Goal: Task Accomplishment & Management: Manage account settings

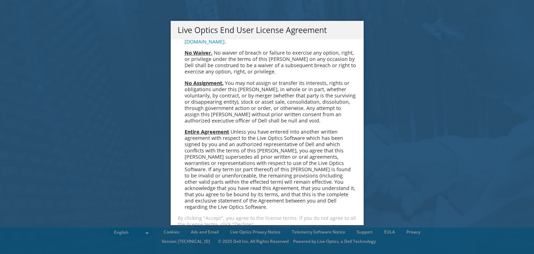
scroll to position [2631, 0]
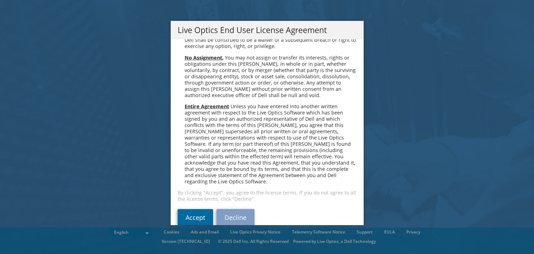
click at [192, 209] on link "Accept" at bounding box center [195, 217] width 35 height 17
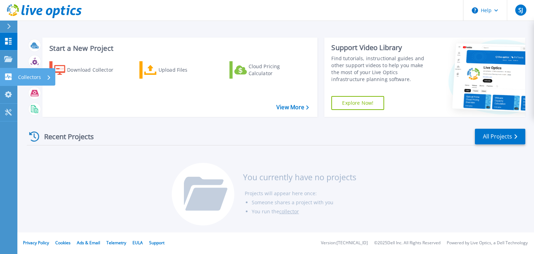
click at [24, 79] on p "Collectors" at bounding box center [29, 77] width 23 height 18
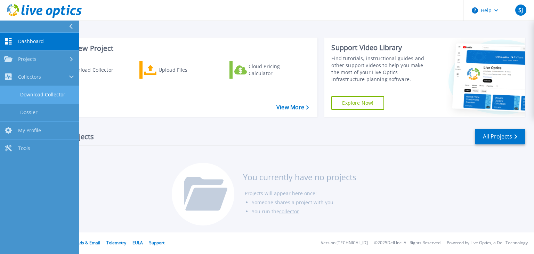
click at [61, 99] on link "Download Collector" at bounding box center [39, 95] width 79 height 18
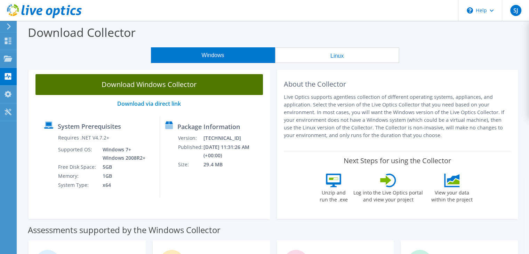
click at [157, 84] on link "Download Windows Collector" at bounding box center [149, 84] width 228 height 21
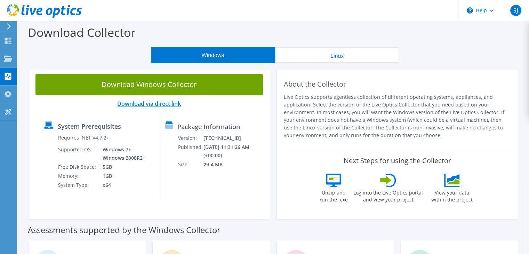
click at [155, 102] on link "Download via direct link" at bounding box center [149, 104] width 64 height 8
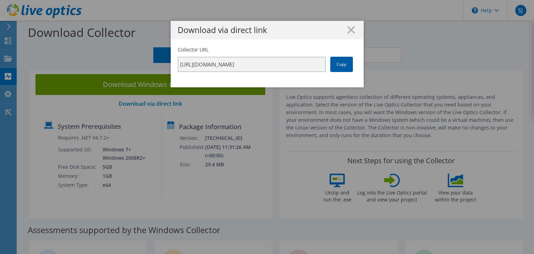
click at [336, 70] on link "Copy" at bounding box center [342, 64] width 23 height 15
click at [352, 32] on icon at bounding box center [352, 30] width 8 height 8
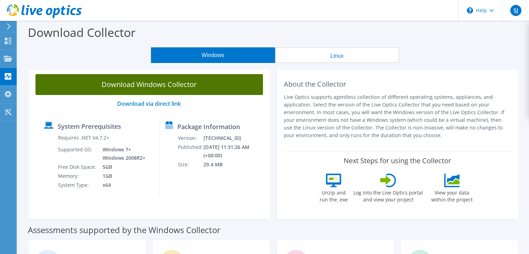
click at [129, 83] on link "Download Windows Collector" at bounding box center [149, 84] width 228 height 21
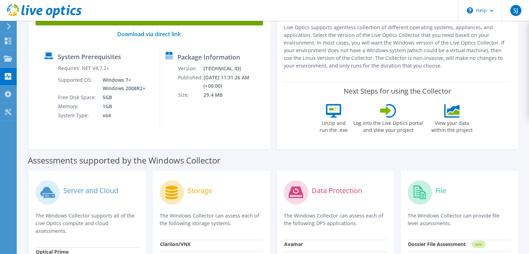
scroll to position [139, 0]
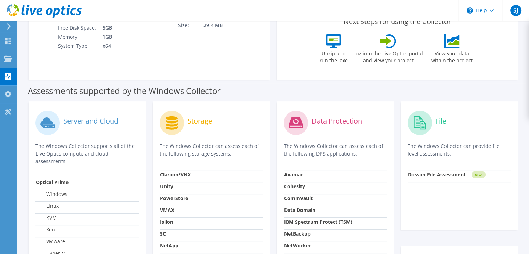
click at [93, 122] on label "Server and Cloud" at bounding box center [90, 121] width 55 height 7
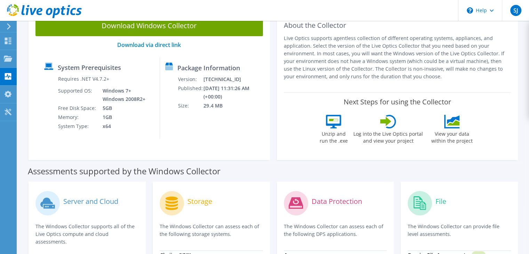
scroll to position [51, 0]
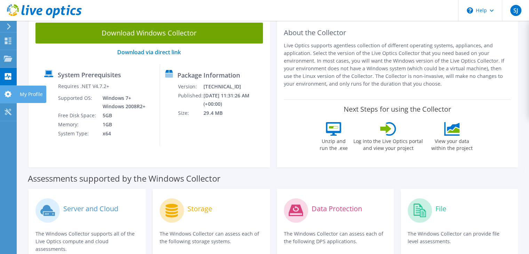
click at [10, 91] on use at bounding box center [8, 94] width 7 height 7
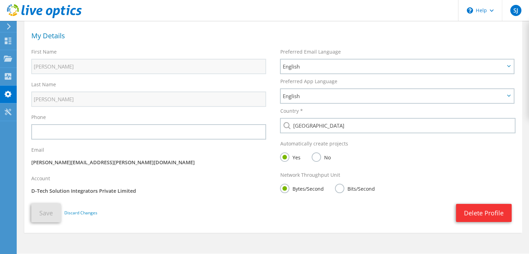
scroll to position [54, 0]
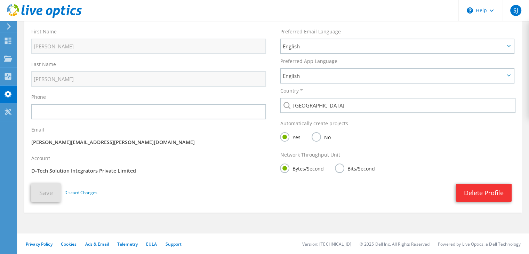
click at [65, 100] on div "Phone" at bounding box center [148, 106] width 249 height 33
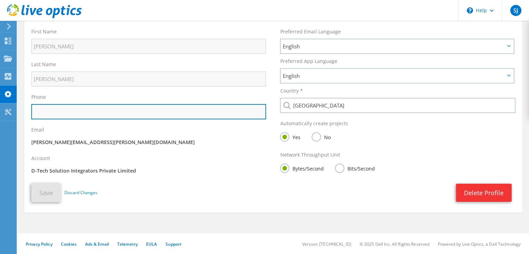
click at [58, 112] on input "text" at bounding box center [148, 111] width 235 height 15
type input "09998009861"
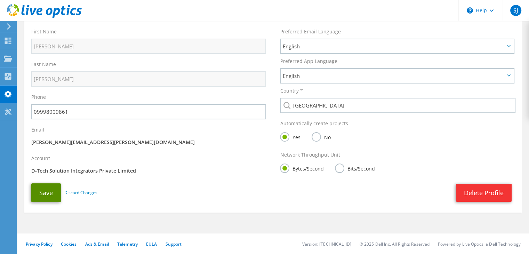
click at [46, 197] on button "Save" at bounding box center [46, 192] width 30 height 19
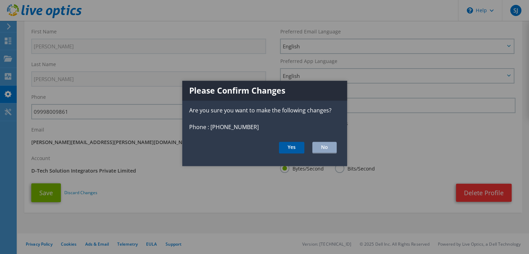
click at [282, 146] on button "Yes" at bounding box center [291, 148] width 25 height 12
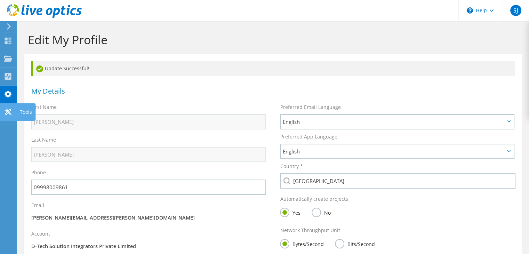
click at [7, 111] on use at bounding box center [8, 112] width 7 height 7
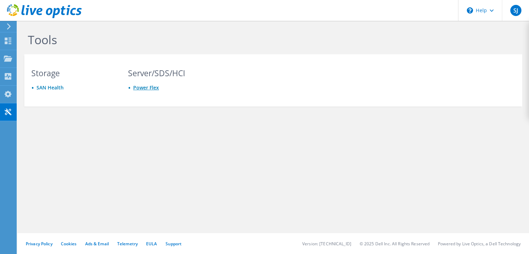
click at [139, 88] on link "Power Flex" at bounding box center [146, 87] width 26 height 7
